Goal: Information Seeking & Learning: Understand process/instructions

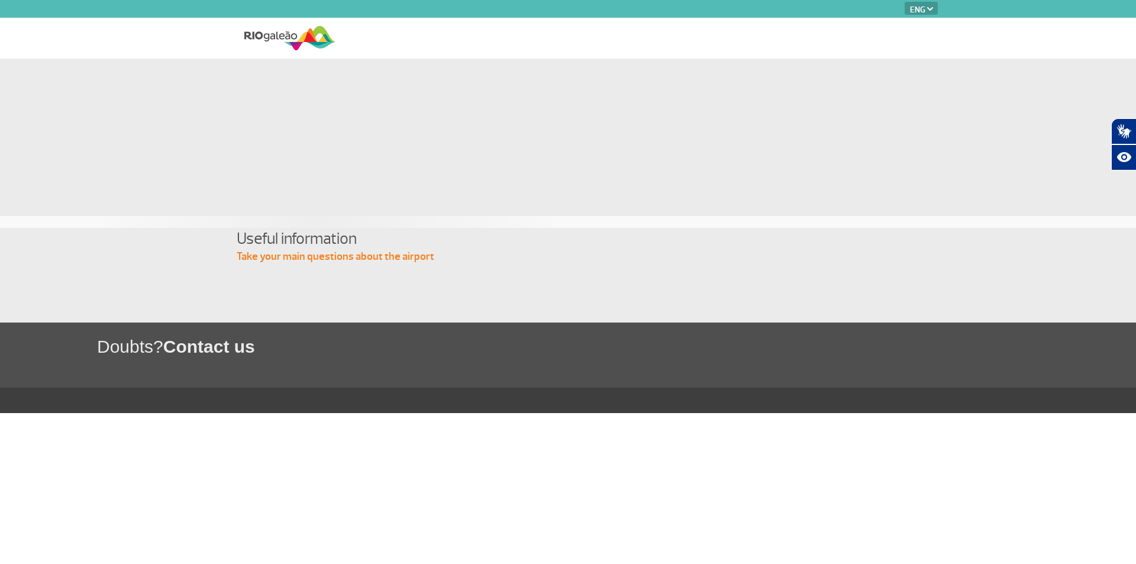
click at [925, 8] on select "PT ENG ESP" at bounding box center [921, 8] width 33 height 13
click at [905, 2] on select "PT ENG ESP" at bounding box center [921, 8] width 33 height 13
click at [932, 11] on select "PT ENG ESP" at bounding box center [921, 8] width 33 height 13
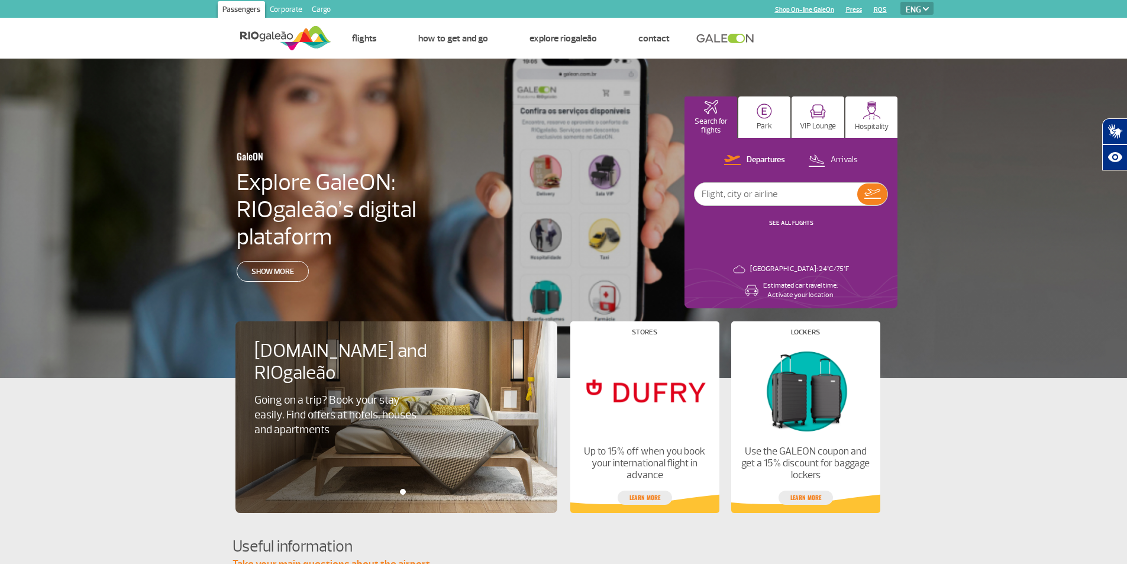
select select "es"
click at [901, 2] on select "PT ENG ESP" at bounding box center [917, 8] width 33 height 13
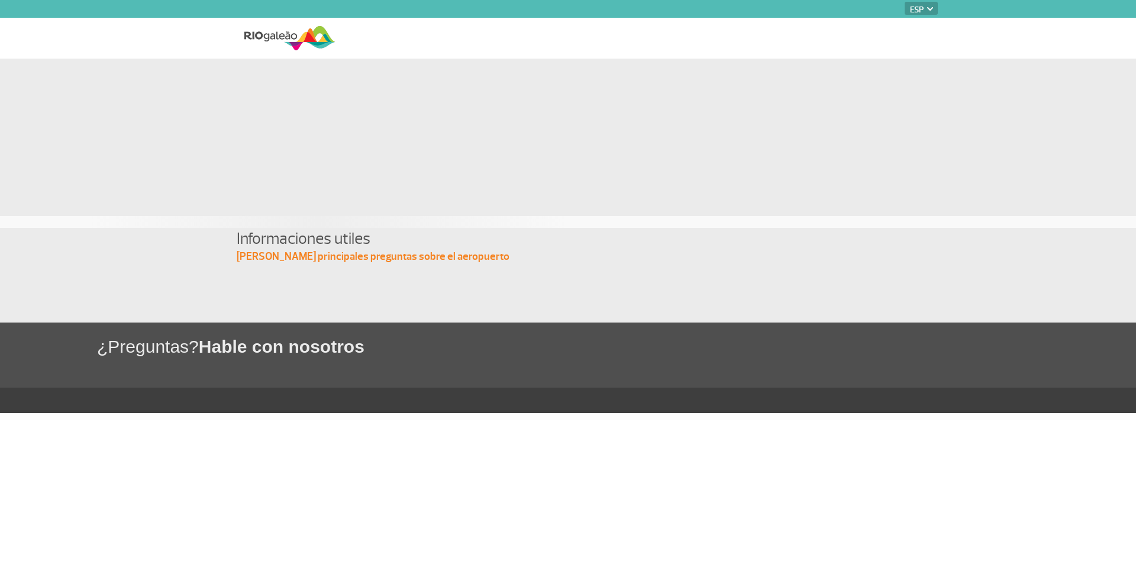
select select "es"
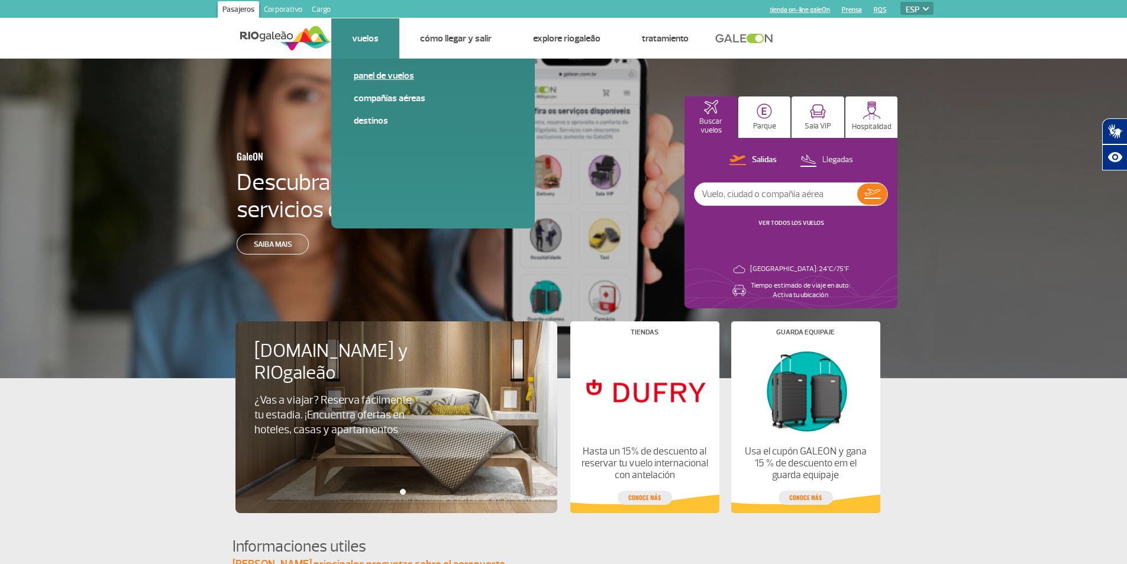
click at [373, 73] on link "Panel de vuelos" at bounding box center [433, 75] width 159 height 13
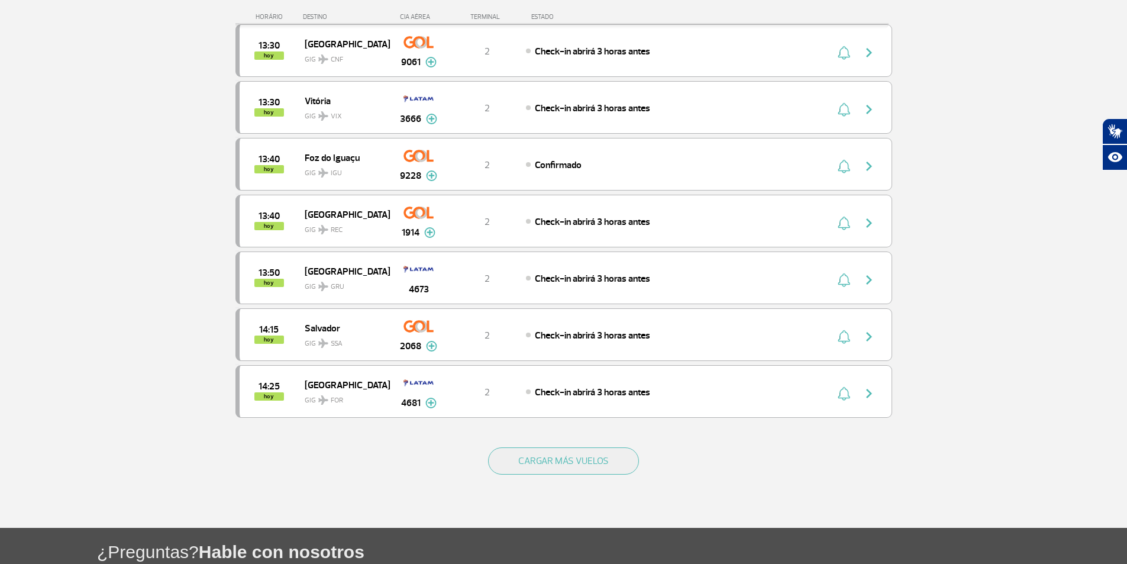
scroll to position [921, 0]
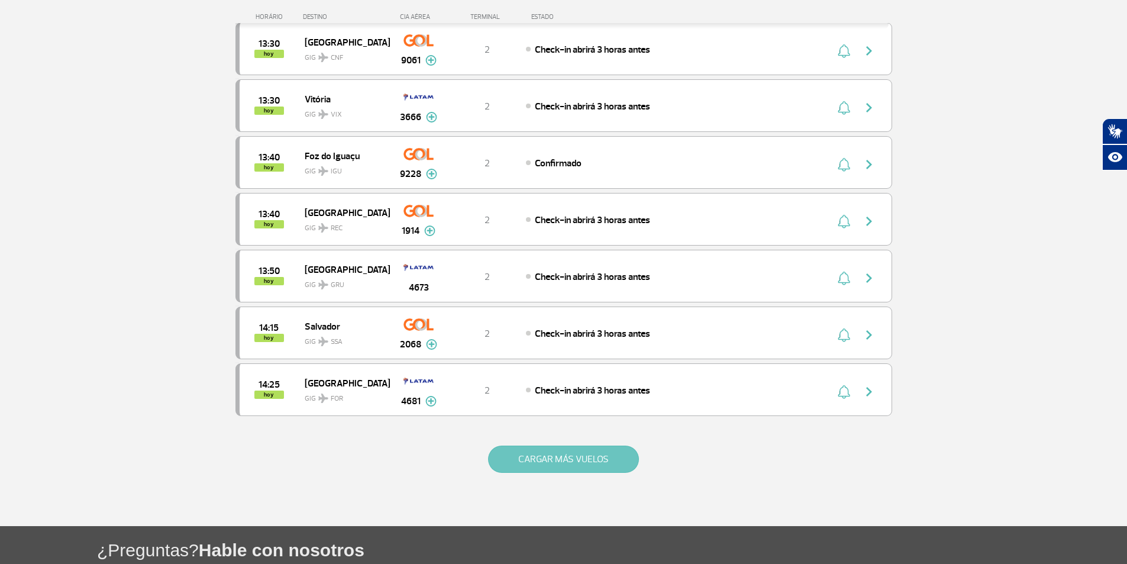
click at [600, 457] on button "CARGAR MÁS VUELOS" at bounding box center [563, 459] width 151 height 27
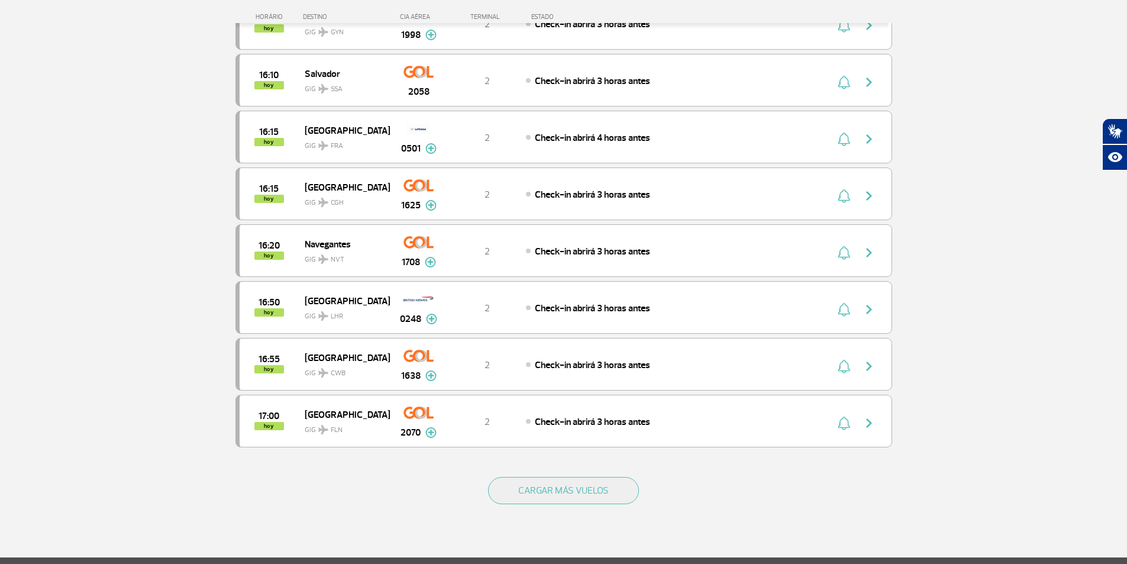
scroll to position [2026, 0]
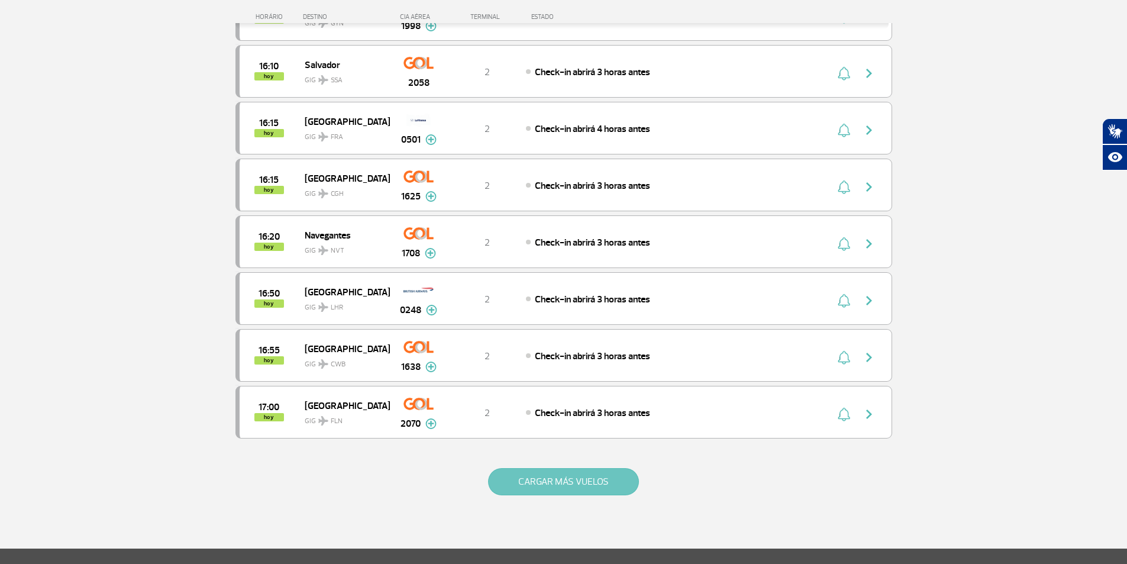
click at [553, 488] on button "CARGAR MÁS VUELOS" at bounding box center [563, 481] width 151 height 27
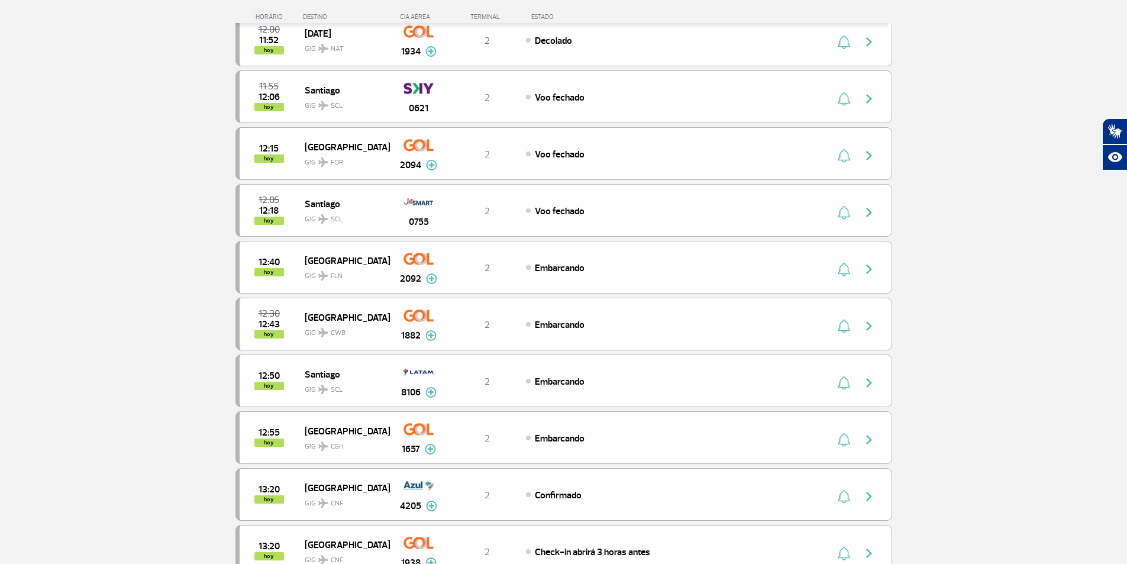
scroll to position [0, 0]
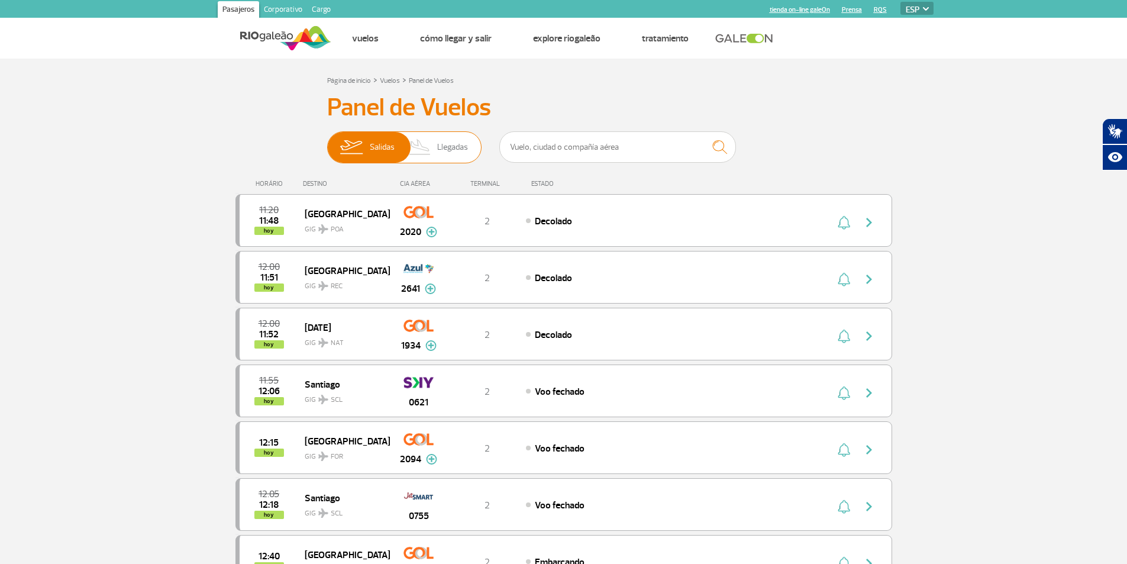
click at [452, 150] on span "Llegadas" at bounding box center [452, 147] width 31 height 31
click at [327, 141] on input "Salidas Llegadas" at bounding box center [327, 141] width 0 height 0
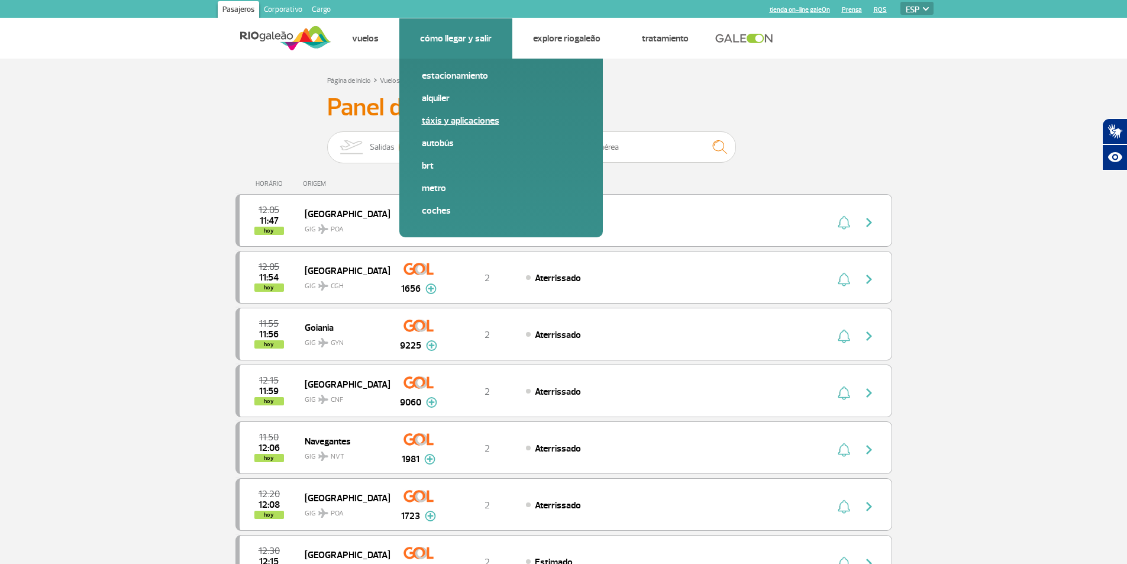
click at [453, 122] on link "Táxis y aplicaciones" at bounding box center [501, 120] width 159 height 13
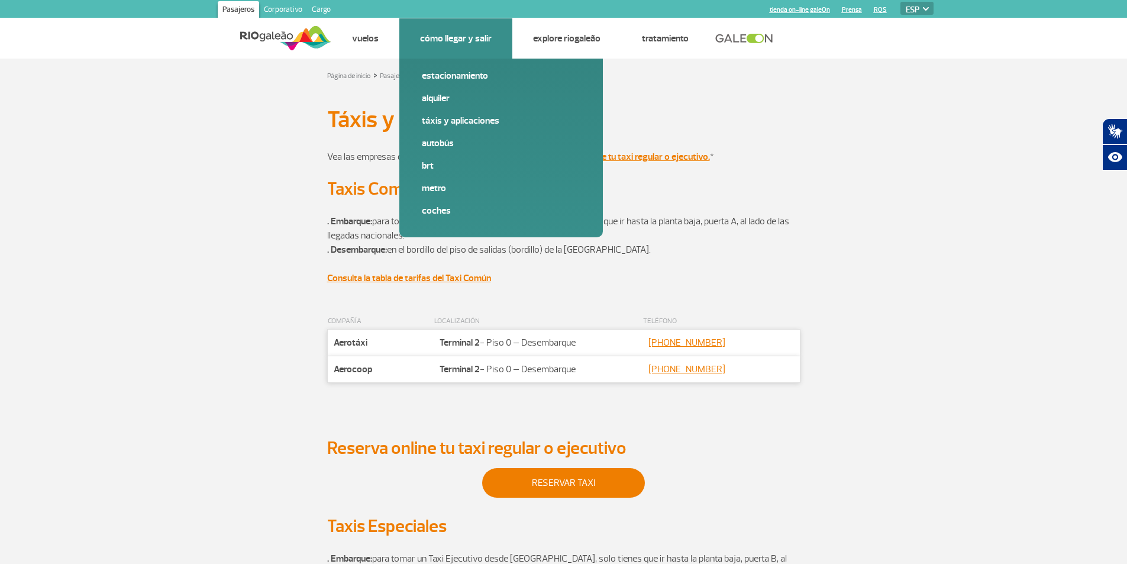
click at [460, 34] on link "Cómo llegar y salir" at bounding box center [456, 39] width 72 height 12
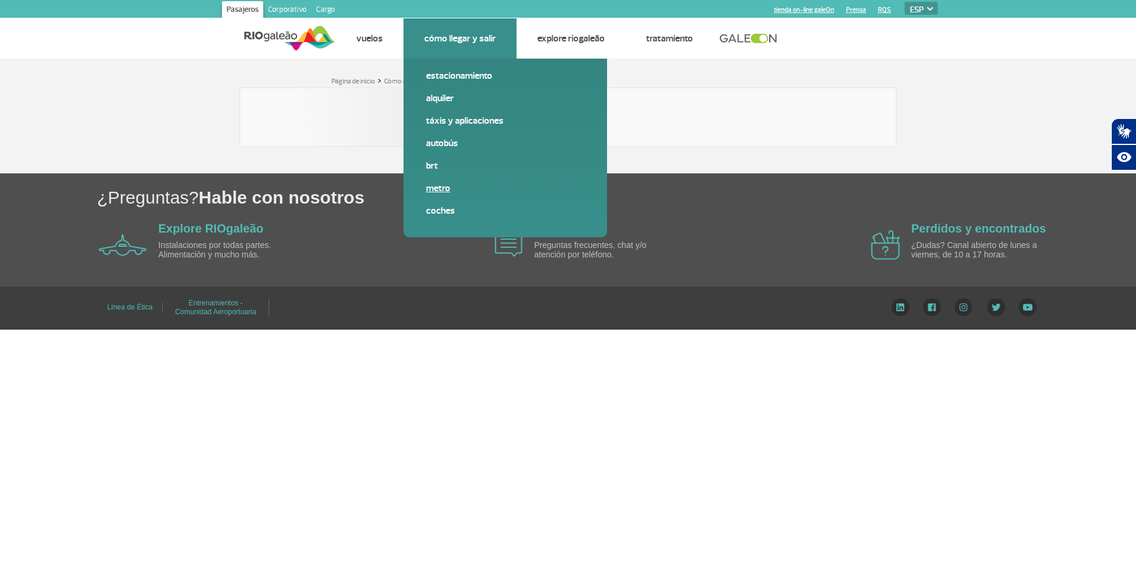
click at [430, 188] on link "Metro" at bounding box center [505, 188] width 159 height 13
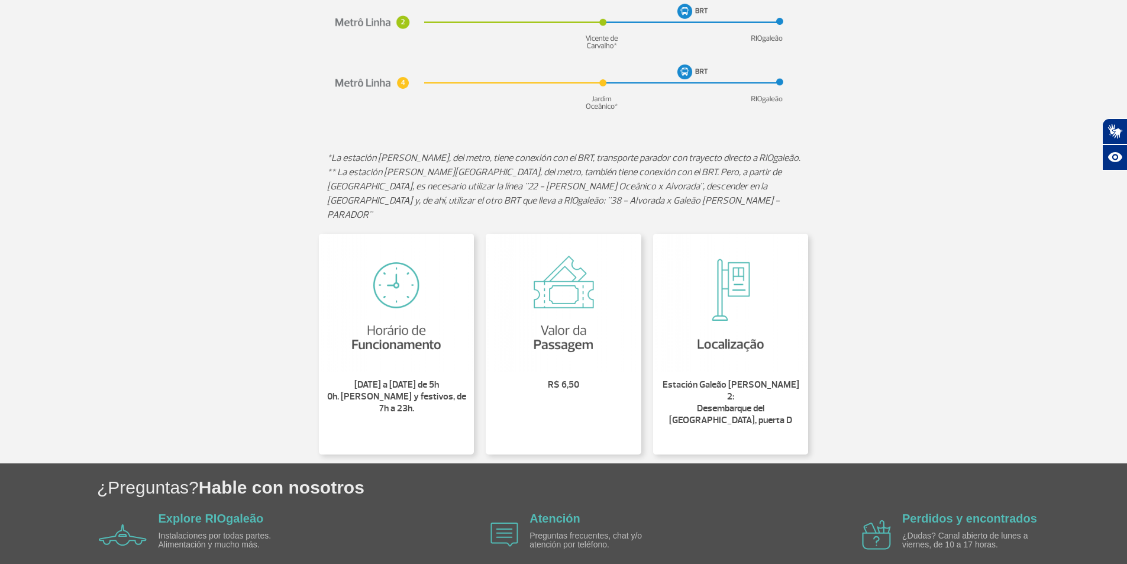
scroll to position [175, 0]
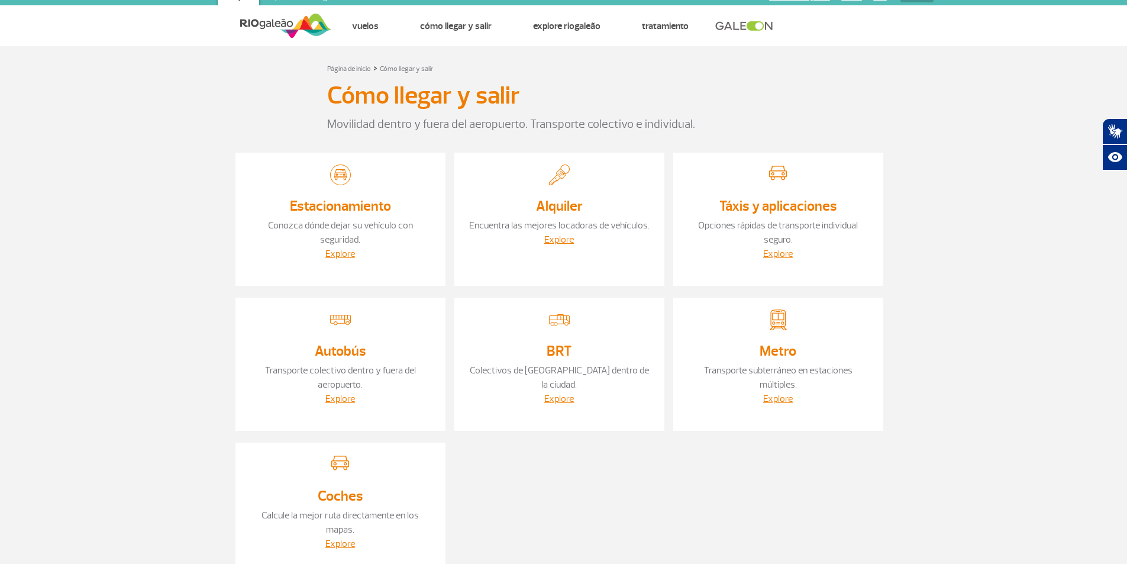
scroll to position [17, 0]
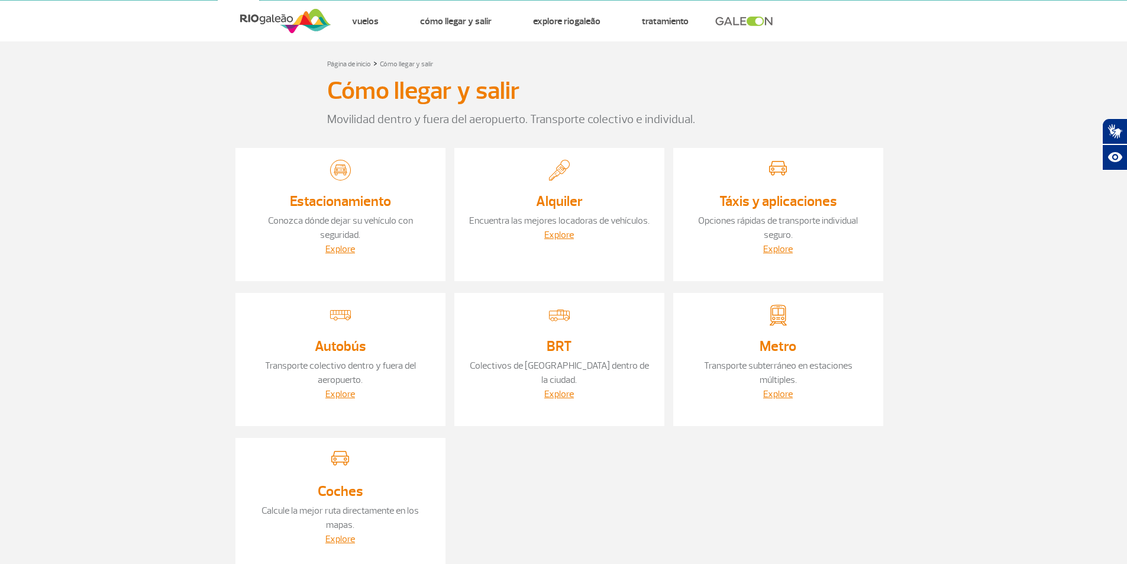
click at [555, 352] on link "BRT" at bounding box center [559, 346] width 25 height 18
click at [562, 388] on link "Explore" at bounding box center [559, 394] width 30 height 12
click at [560, 388] on link "Explore" at bounding box center [559, 394] width 30 height 12
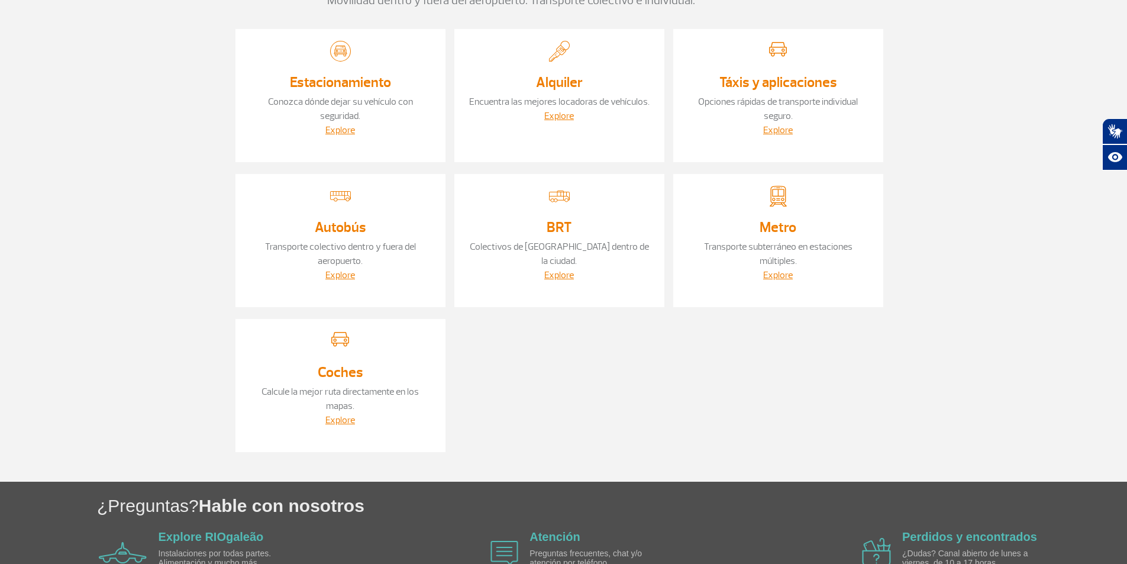
scroll to position [210, 0]
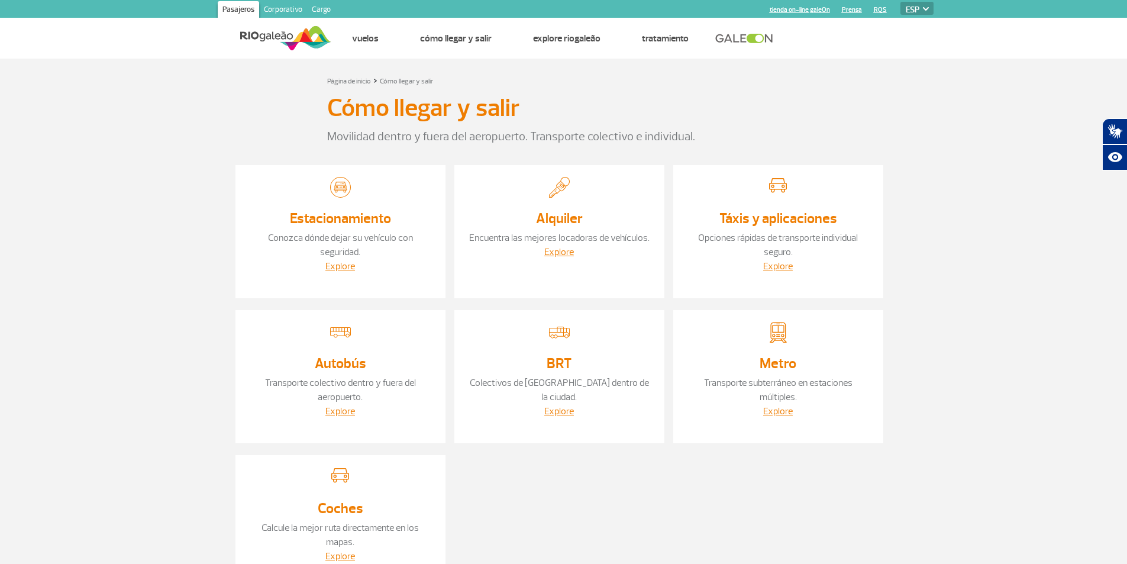
click at [344, 364] on link "Autobús" at bounding box center [340, 363] width 51 height 18
